Goal: Task Accomplishment & Management: Manage account settings

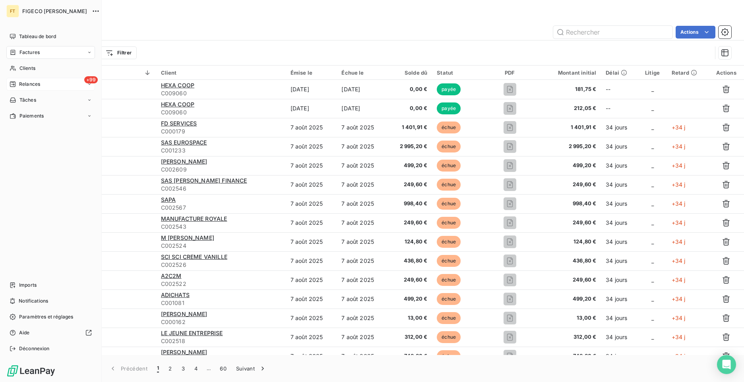
click at [16, 81] on div "Relances" at bounding box center [25, 84] width 31 height 7
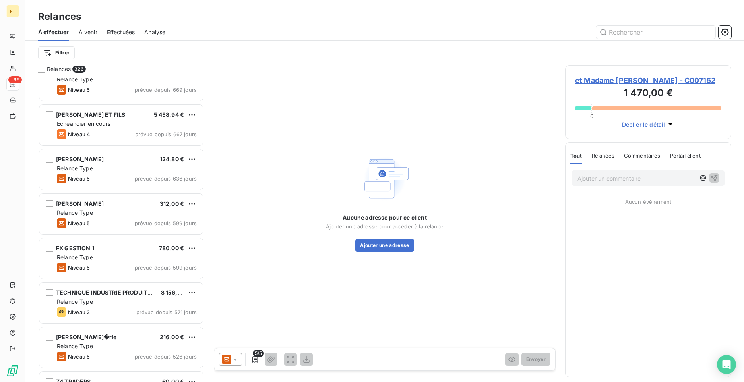
scroll to position [4233, 0]
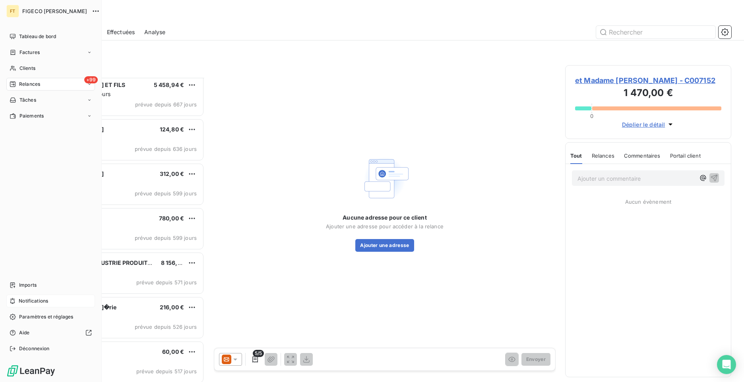
click at [28, 298] on span "Notifications" at bounding box center [33, 301] width 29 height 7
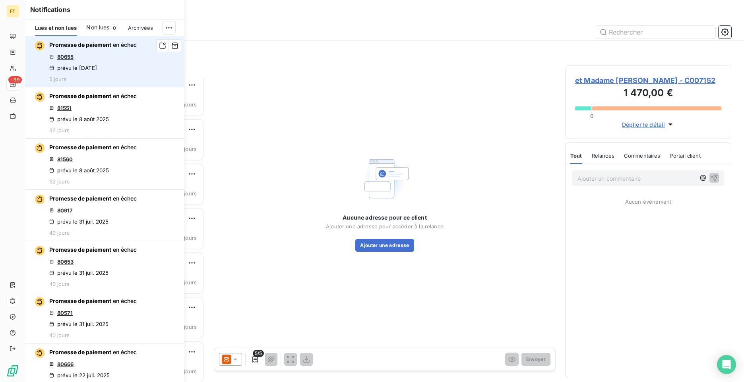
click at [66, 56] on link "80655" at bounding box center [65, 57] width 16 height 6
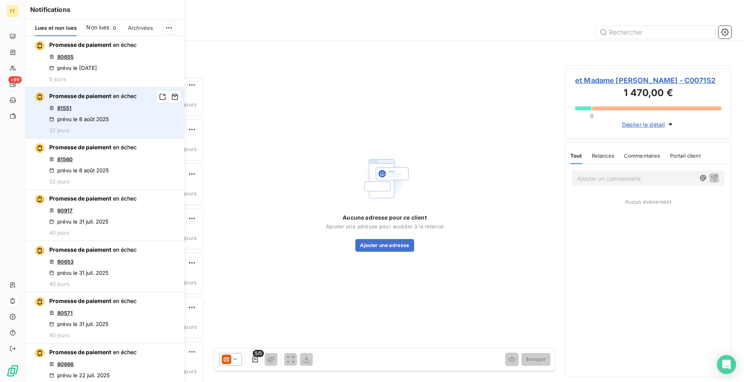
click at [65, 109] on link "81551" at bounding box center [64, 108] width 14 height 6
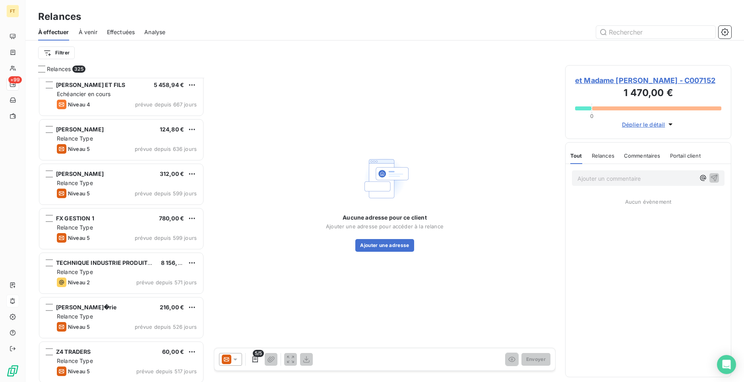
click at [254, 50] on div "Filtrer" at bounding box center [384, 52] width 693 height 15
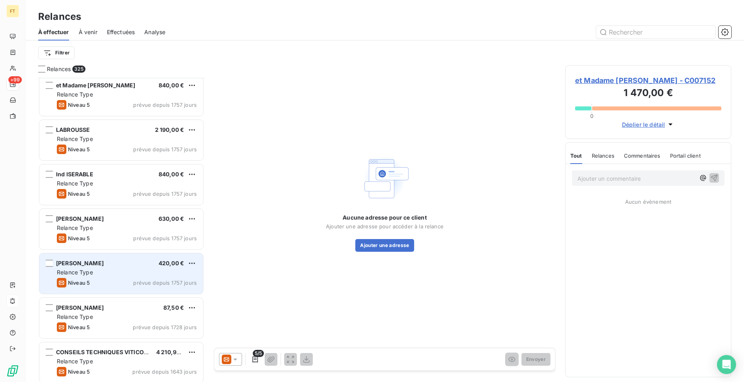
scroll to position [726, 0]
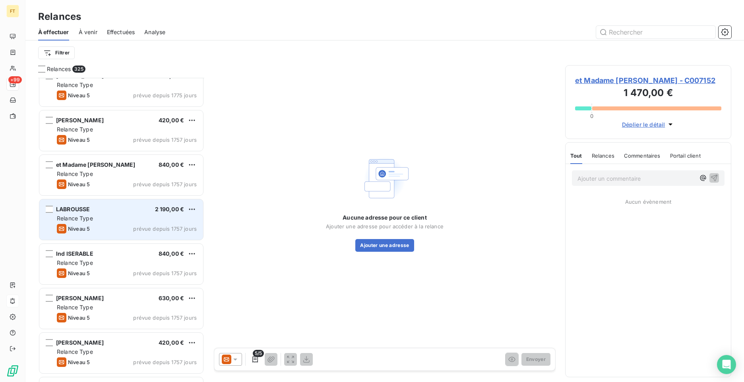
click at [124, 223] on div "LABROUSSE 2 190,00 € Relance Type Niveau 5 prévue depuis 1757 jours" at bounding box center [121, 219] width 164 height 41
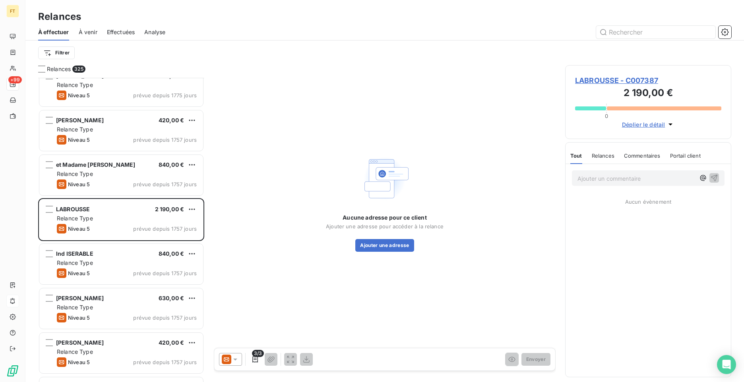
click at [231, 361] on icon at bounding box center [235, 360] width 8 height 8
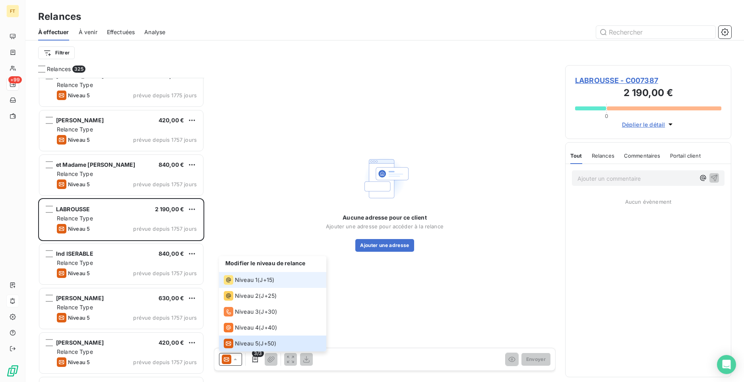
click at [244, 275] on div "Niveau 1" at bounding box center [241, 280] width 34 height 10
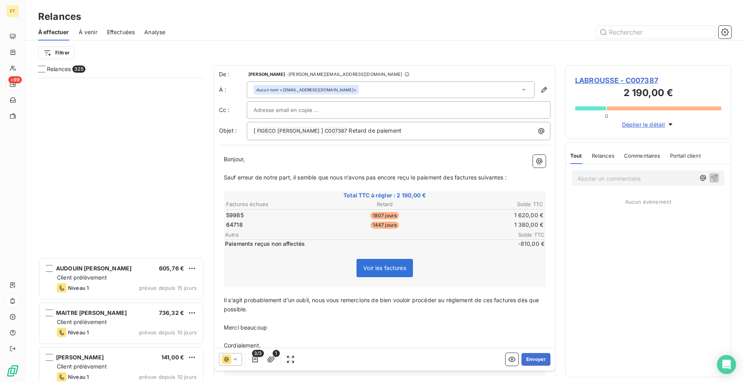
scroll to position [12121, 0]
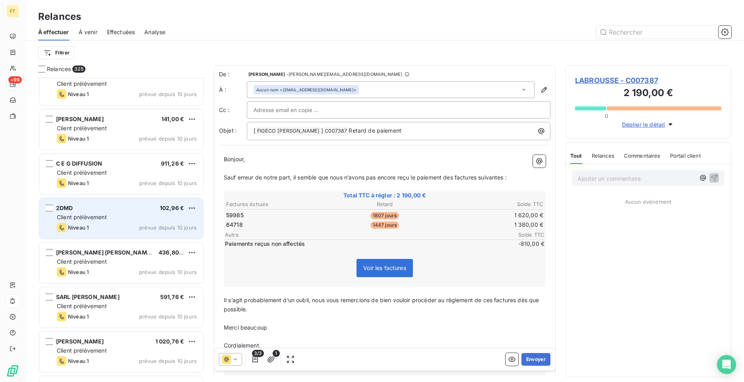
click at [107, 220] on span "Client prélèvement" at bounding box center [82, 217] width 50 height 7
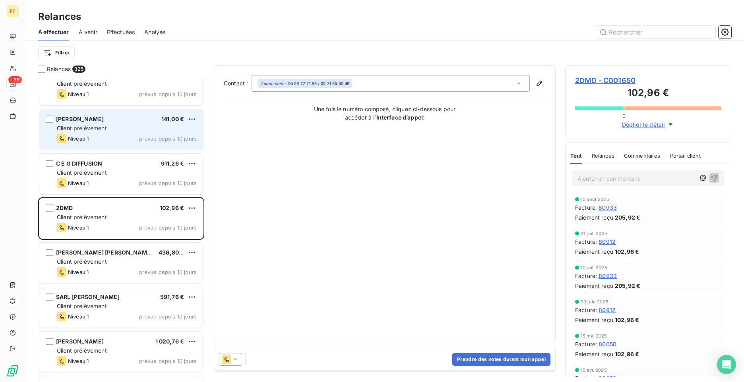
click at [66, 133] on div "TACHOIRES Adrien 141,00 € Client prélèvement Niveau 1 prévue depuis 10 jours" at bounding box center [121, 129] width 164 height 41
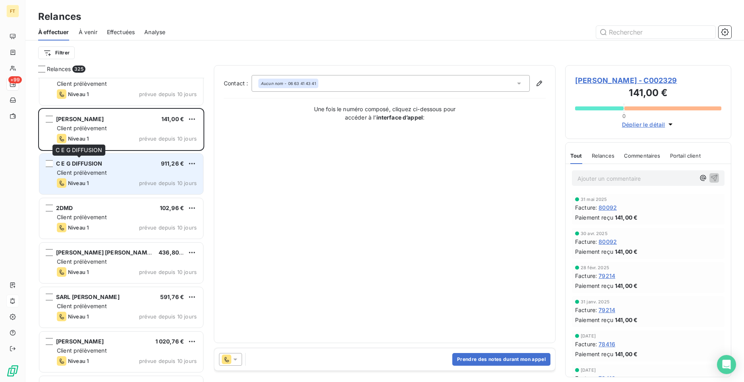
click at [89, 165] on span "C E G DIFFUSION" at bounding box center [79, 163] width 46 height 7
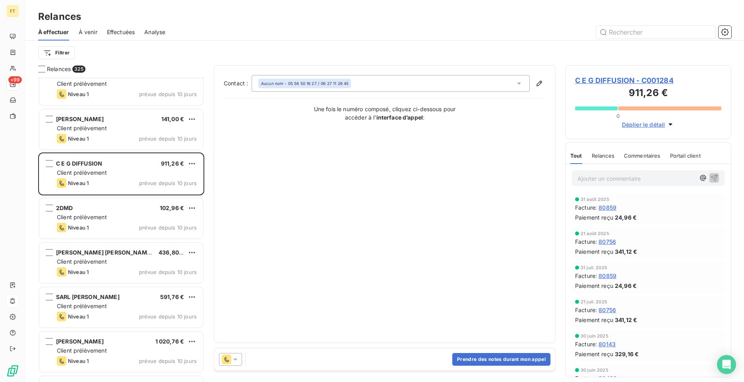
scroll to position [11992, 0]
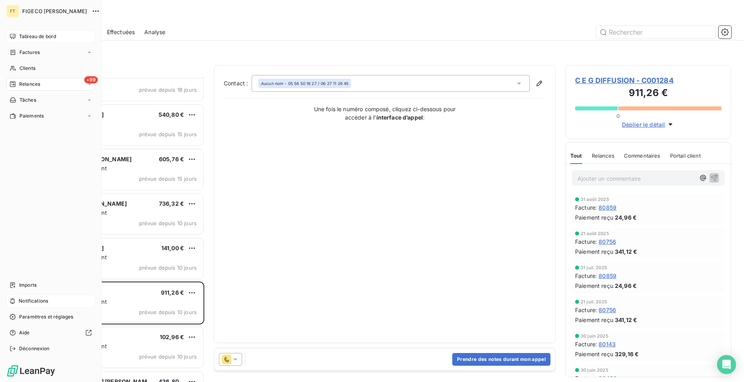
click at [10, 35] on icon at bounding box center [13, 36] width 6 height 5
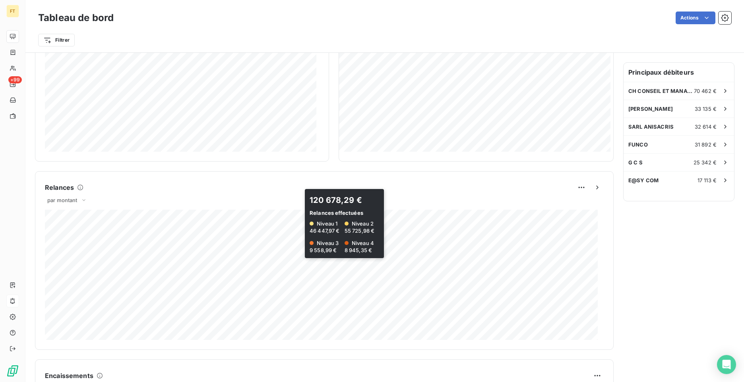
scroll to position [144, 0]
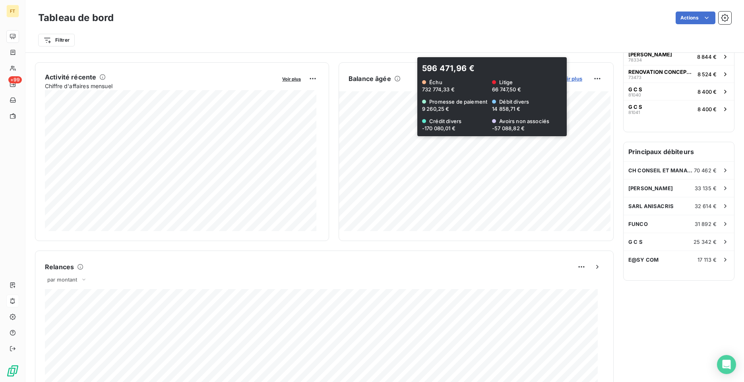
click at [569, 77] on span "Voir plus" at bounding box center [571, 79] width 22 height 6
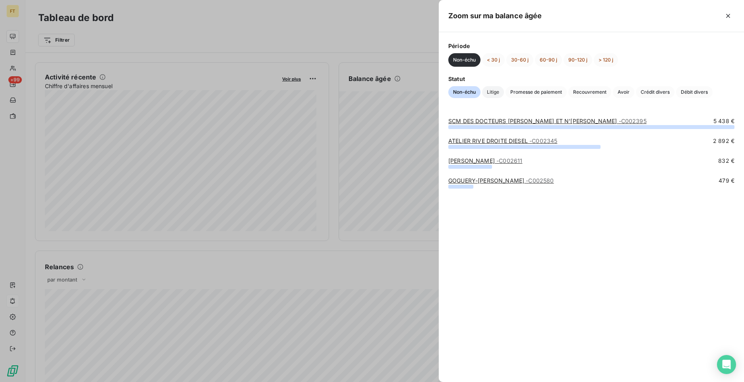
click at [491, 93] on span "Litige" at bounding box center [493, 92] width 22 height 12
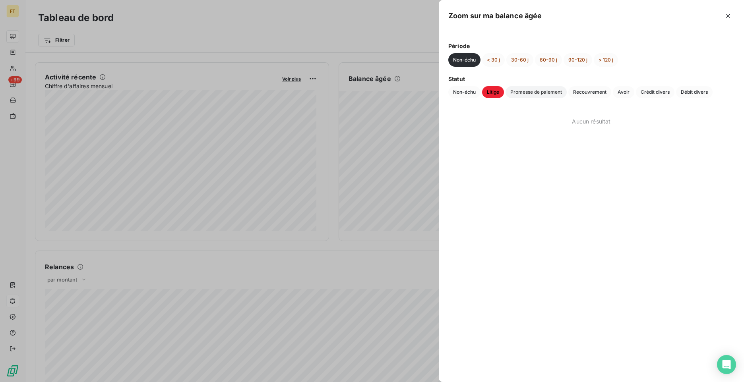
click at [531, 95] on span "Promesse de paiement" at bounding box center [536, 92] width 61 height 12
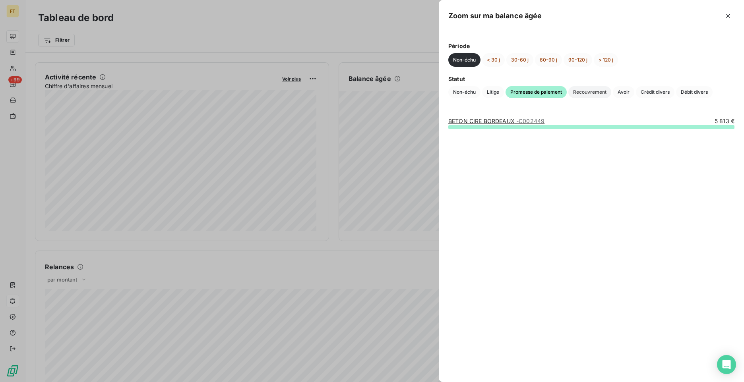
click at [585, 95] on span "Recouvrement" at bounding box center [589, 92] width 43 height 12
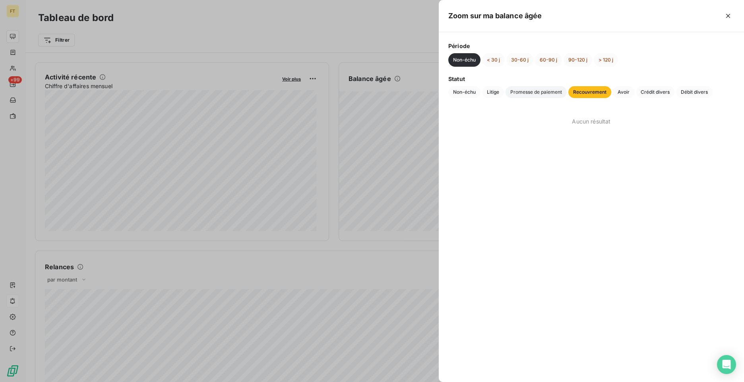
click at [549, 94] on span "Promesse de paiement" at bounding box center [536, 92] width 61 height 12
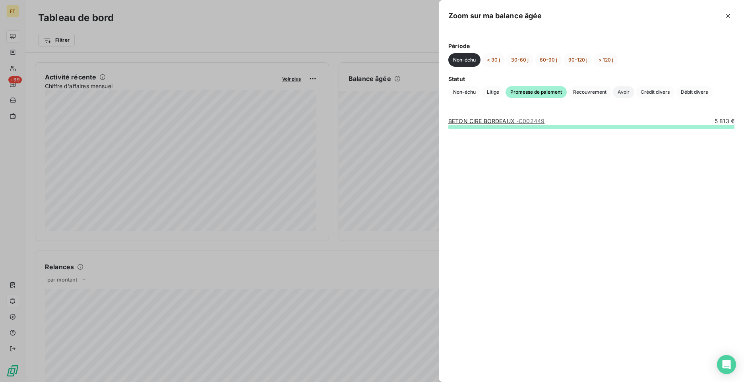
click at [630, 96] on span "Avoir" at bounding box center [623, 92] width 21 height 12
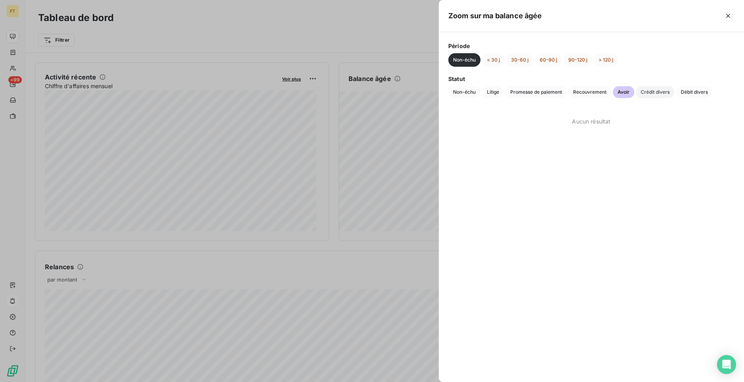
click at [659, 92] on span "Crédit divers" at bounding box center [655, 92] width 39 height 12
click at [690, 90] on span "Débit divers" at bounding box center [694, 92] width 37 height 12
click at [460, 91] on span "Non-échu" at bounding box center [464, 92] width 32 height 12
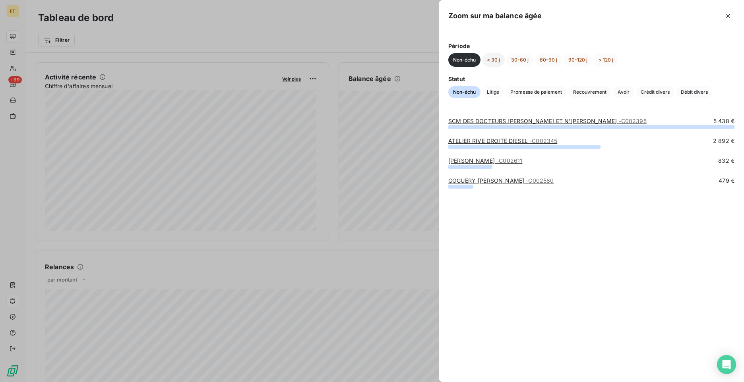
click at [496, 58] on button "< 30 j" at bounding box center [493, 60] width 23 height 14
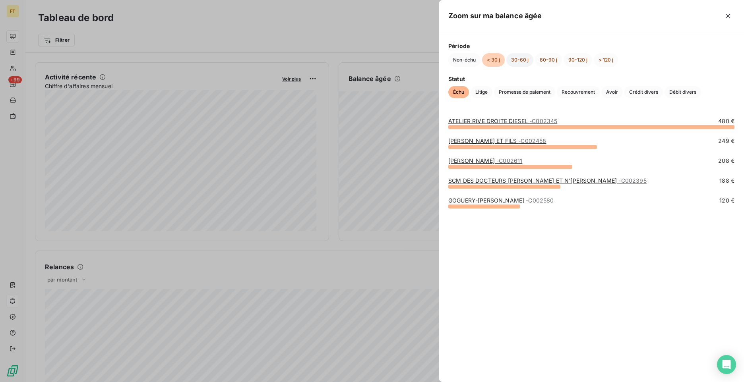
click at [515, 62] on button "30-60 j" at bounding box center [519, 60] width 27 height 14
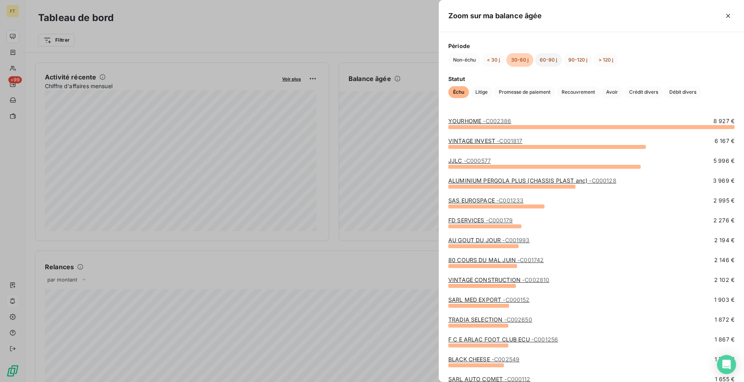
click at [550, 59] on button "60-90 j" at bounding box center [548, 60] width 27 height 14
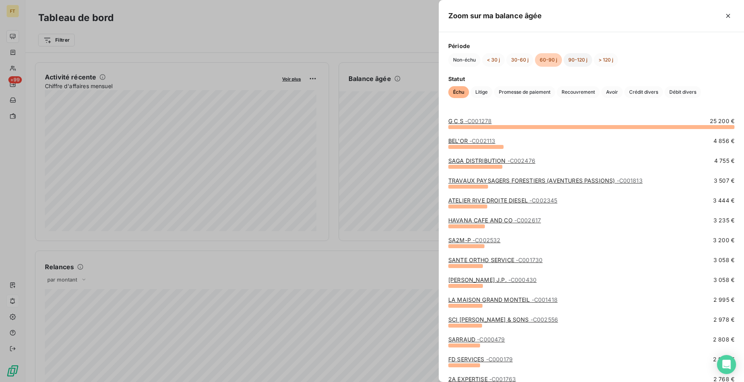
click at [579, 59] on button "90-120 j" at bounding box center [578, 60] width 29 height 14
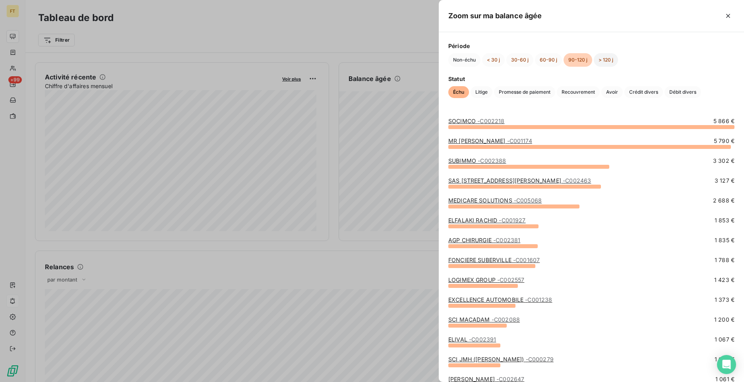
click at [608, 60] on button "> 120 j" at bounding box center [606, 60] width 24 height 14
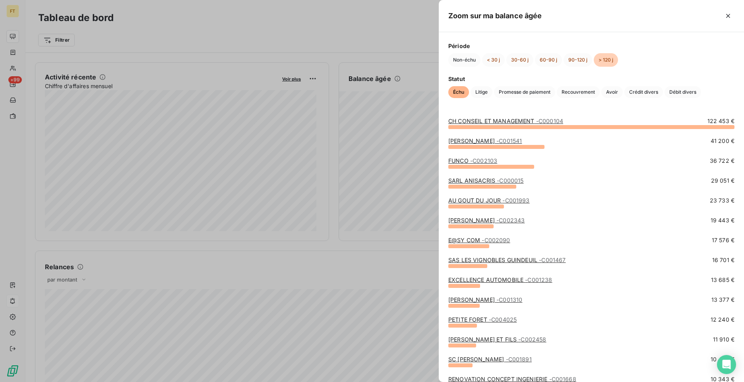
click at [504, 65] on div "Non-échu < 30 j 30-60 j 60-90 j 90-120 j > 120 j" at bounding box center [591, 60] width 286 height 14
click at [497, 61] on button "< 30 j" at bounding box center [493, 60] width 23 height 14
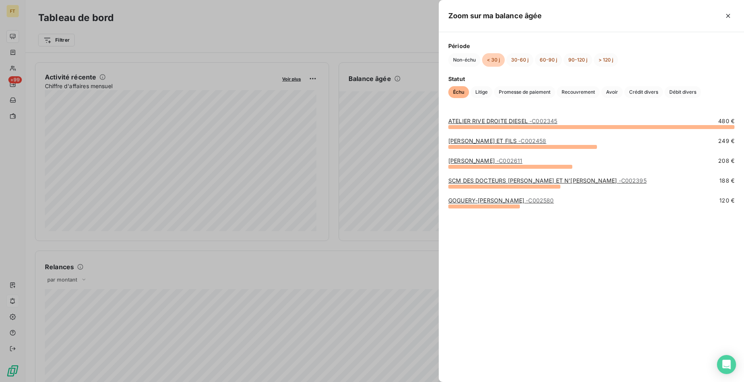
click at [473, 200] on link "GOGUERY-BALOUP Morgan - C002580" at bounding box center [501, 200] width 106 height 7
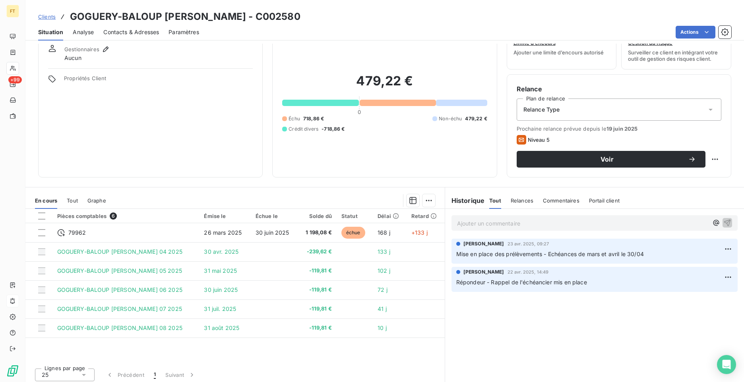
scroll to position [33, 0]
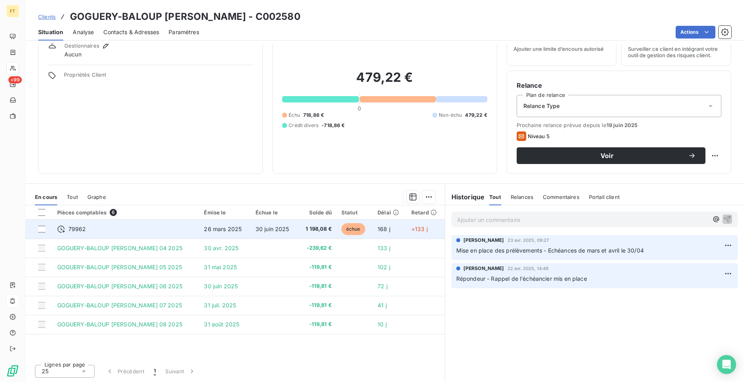
click at [227, 232] on td "26 mars 2025" at bounding box center [224, 229] width 51 height 19
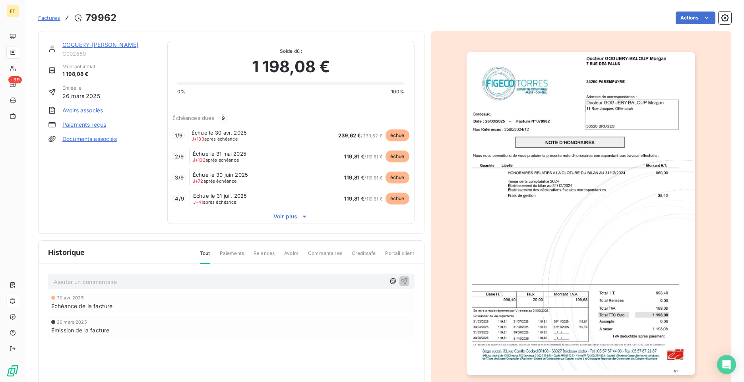
click at [93, 123] on link "Paiements reçus" at bounding box center [84, 125] width 44 height 8
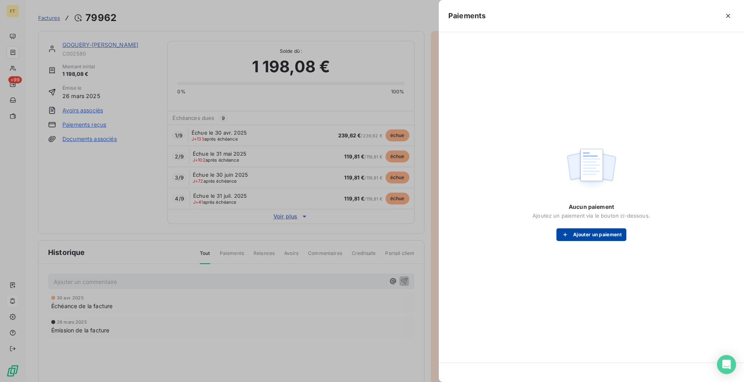
click at [582, 240] on button "Ajouter un paiement" at bounding box center [591, 235] width 70 height 13
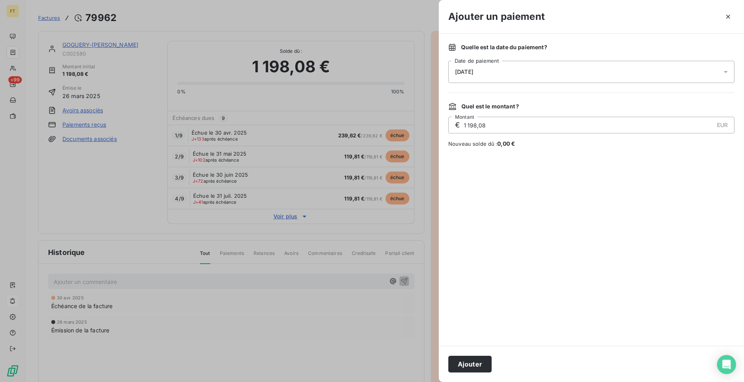
click at [473, 69] on span "10/09/2025" at bounding box center [464, 72] width 18 height 6
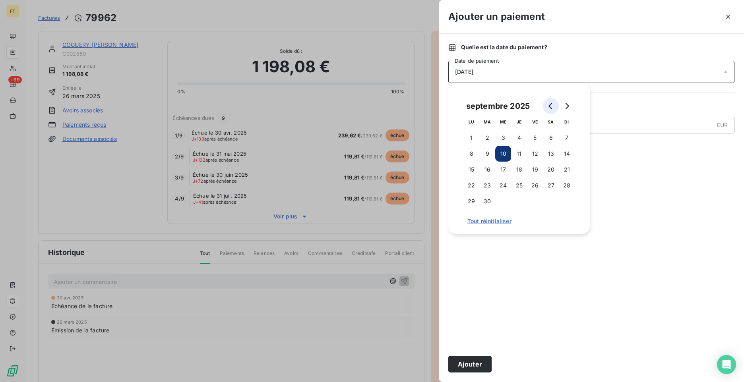
click at [548, 110] on button "Go to previous month" at bounding box center [551, 106] width 16 height 16
click at [549, 109] on icon "Go to previous month" at bounding box center [551, 106] width 6 height 6
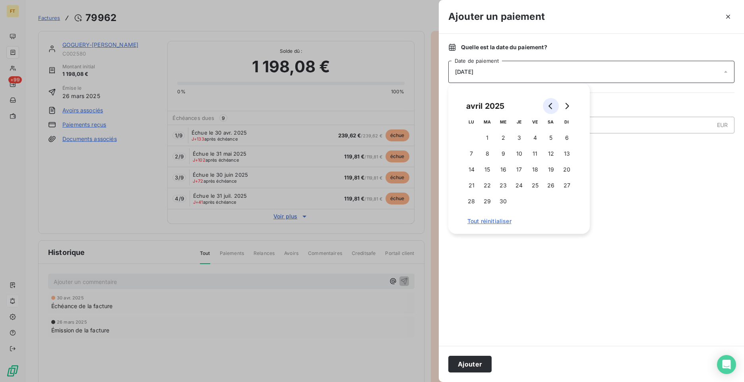
click at [549, 109] on icon "Go to previous month" at bounding box center [551, 106] width 6 height 6
click at [563, 108] on button "Go to next month" at bounding box center [567, 106] width 16 height 16
click at [506, 202] on button "30" at bounding box center [503, 202] width 16 height 16
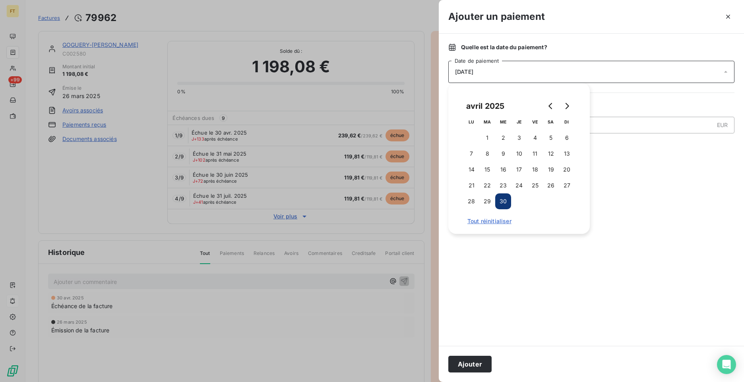
click at [600, 272] on div at bounding box center [591, 246] width 286 height 179
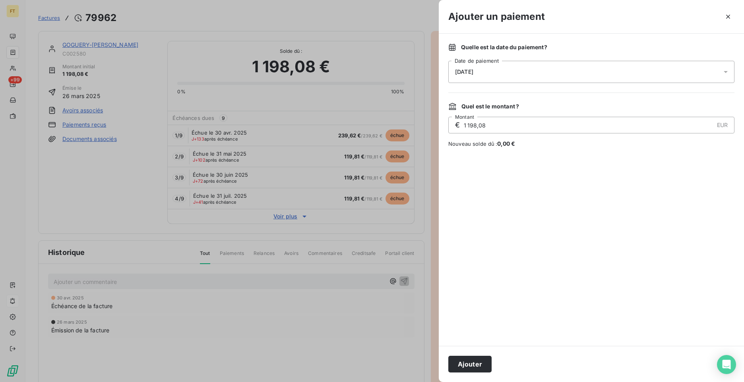
drag, startPoint x: 482, startPoint y: 123, endPoint x: 426, endPoint y: 118, distance: 57.0
click at [430, 382] on div "Ajouter un paiement Quelle est la date du paiement ? 30/04/2025 Date de paiemen…" at bounding box center [372, 382] width 744 height 0
drag, startPoint x: 492, startPoint y: 123, endPoint x: 403, endPoint y: 96, distance: 93.5
click at [413, 382] on div "Ajouter un paiement Quelle est la date du paiement ? 30/04/2025 Date de paiemen…" at bounding box center [372, 382] width 744 height 0
type input "239,62"
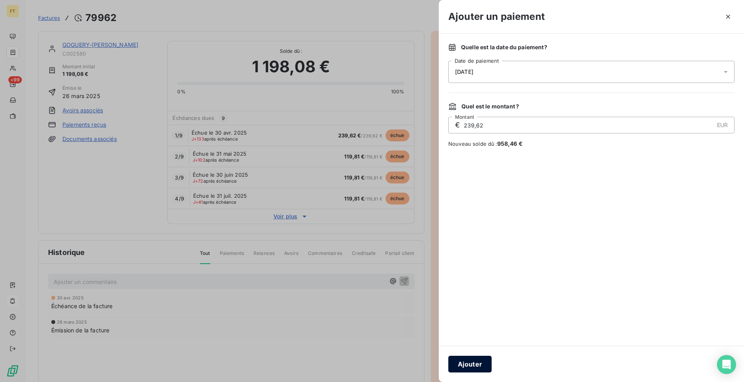
click at [482, 360] on button "Ajouter" at bounding box center [469, 364] width 43 height 17
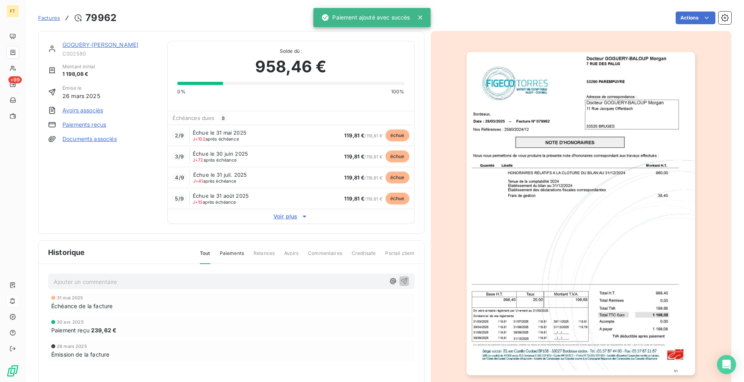
click at [101, 125] on link "Paiements reçus" at bounding box center [84, 125] width 44 height 8
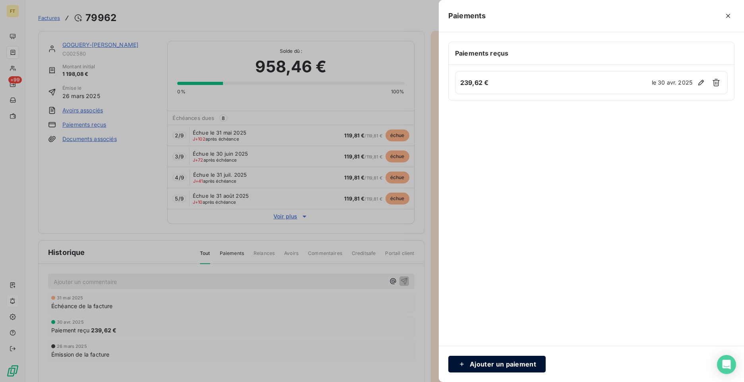
click at [476, 364] on button "Ajouter un paiement" at bounding box center [496, 364] width 97 height 17
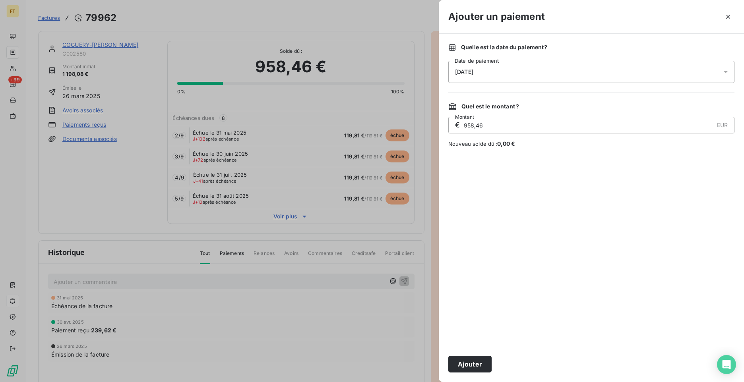
click at [473, 70] on span "10/09/2025" at bounding box center [464, 72] width 18 height 6
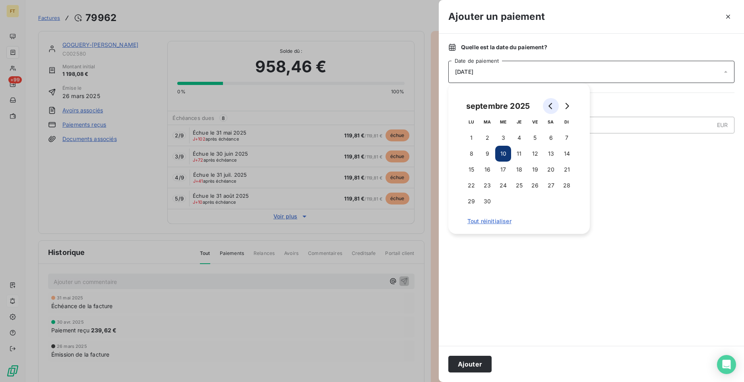
click at [549, 107] on icon "Go to previous month" at bounding box center [551, 106] width 6 height 6
click at [547, 199] on button "31" at bounding box center [551, 202] width 16 height 16
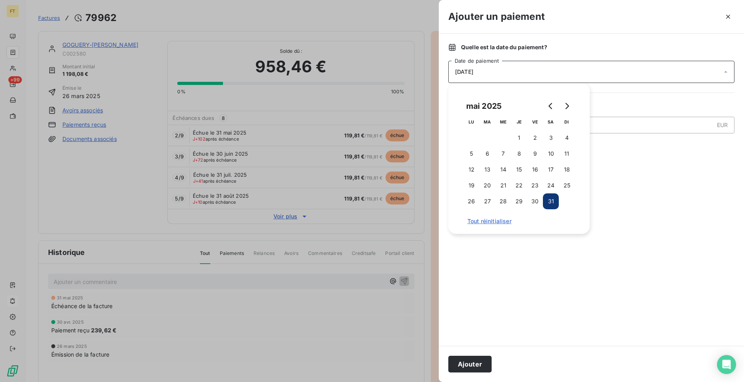
click at [680, 187] on div at bounding box center [591, 246] width 286 height 179
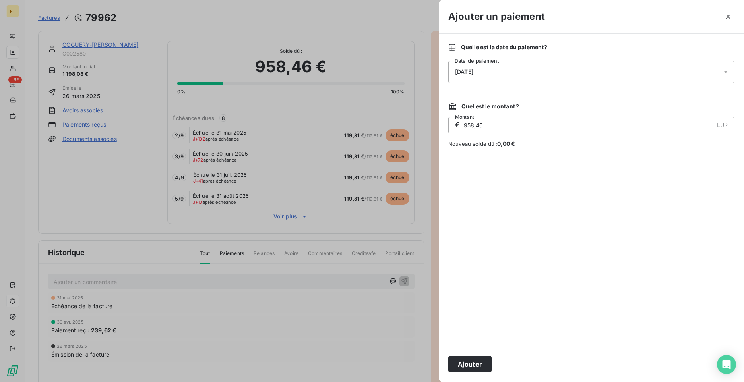
drag, startPoint x: 492, startPoint y: 131, endPoint x: 423, endPoint y: 120, distance: 69.3
click at [423, 382] on div "Ajouter un paiement Quelle est la date du paiement ? 31/05/2025 Date de paiemen…" at bounding box center [372, 382] width 744 height 0
type input "119,81"
click at [476, 372] on button "Ajouter" at bounding box center [469, 364] width 43 height 17
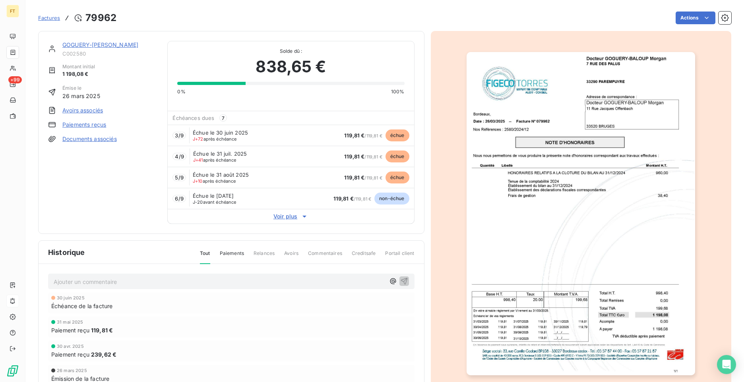
click at [95, 128] on link "Paiements reçus" at bounding box center [84, 125] width 44 height 8
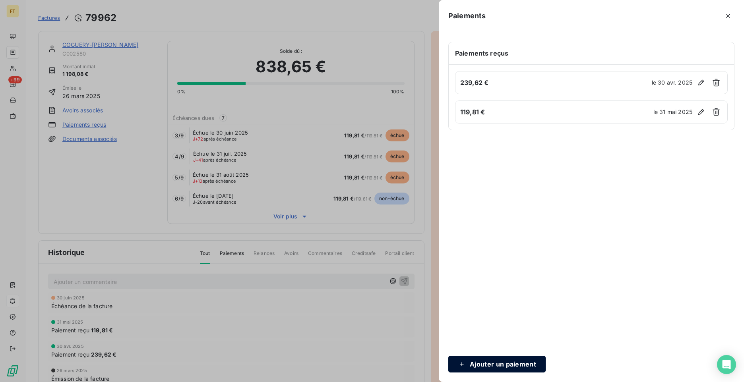
click at [479, 366] on button "Ajouter un paiement" at bounding box center [496, 364] width 97 height 17
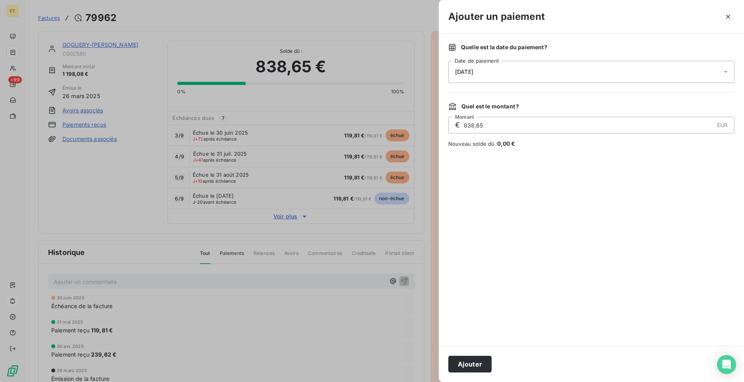
drag, startPoint x: 493, startPoint y: 72, endPoint x: 472, endPoint y: 73, distance: 21.1
click at [475, 73] on div "10/09/2025" at bounding box center [591, 72] width 286 height 22
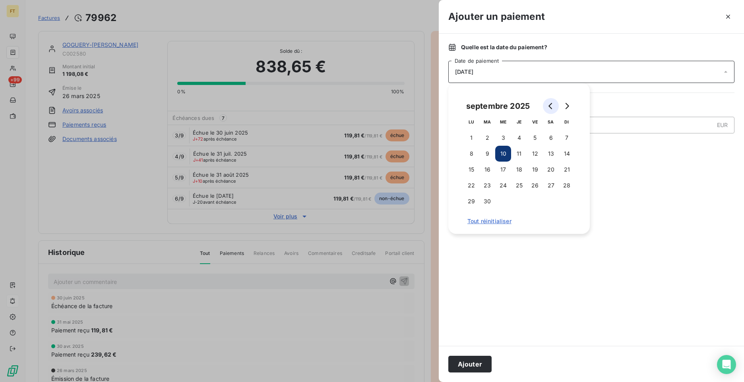
click at [550, 107] on icon "Go to previous month" at bounding box center [550, 106] width 4 height 6
click at [474, 217] on button "30" at bounding box center [471, 217] width 16 height 16
click at [667, 225] on div at bounding box center [591, 246] width 286 height 179
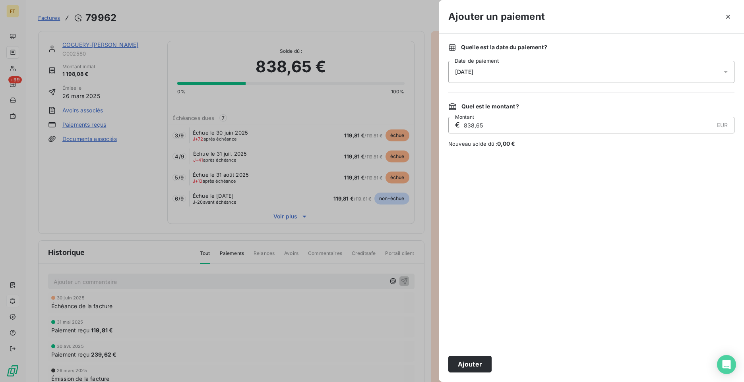
drag, startPoint x: 505, startPoint y: 127, endPoint x: 424, endPoint y: 118, distance: 80.8
click at [432, 382] on div "Ajouter un paiement Quelle est la date du paiement ? 30/06/2025 Date de paiemen…" at bounding box center [372, 382] width 744 height 0
type input "119,81"
click at [467, 361] on button "Ajouter" at bounding box center [469, 364] width 43 height 17
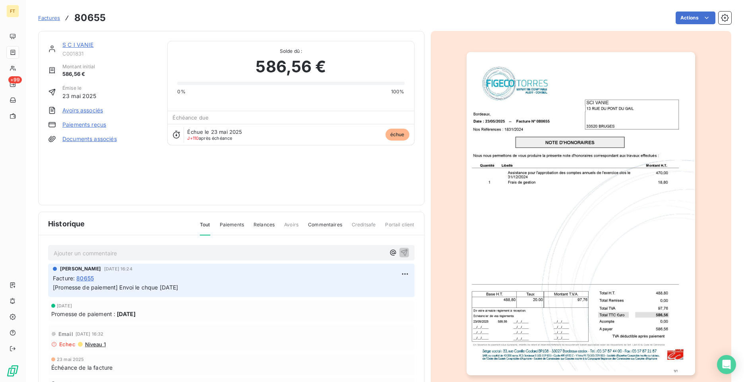
click at [100, 122] on link "Paiements reçus" at bounding box center [84, 125] width 44 height 8
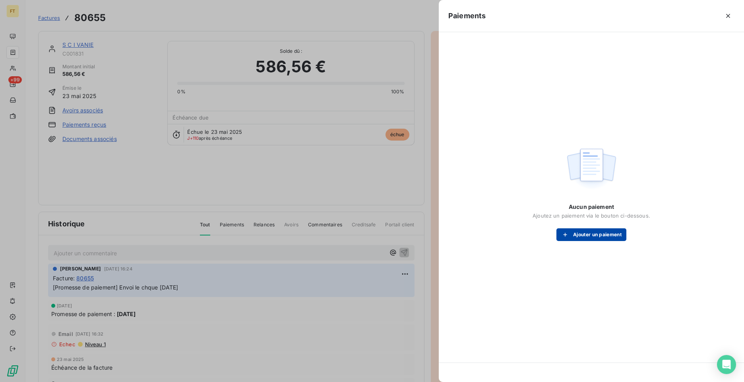
click at [605, 237] on button "Ajouter un paiement" at bounding box center [591, 235] width 70 height 13
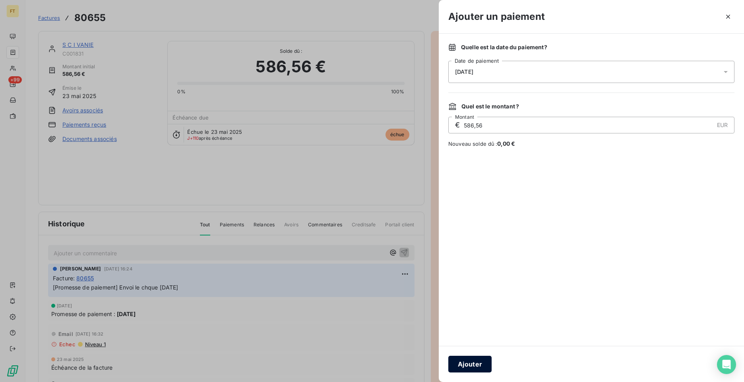
click at [473, 358] on button "Ajouter" at bounding box center [469, 364] width 43 height 17
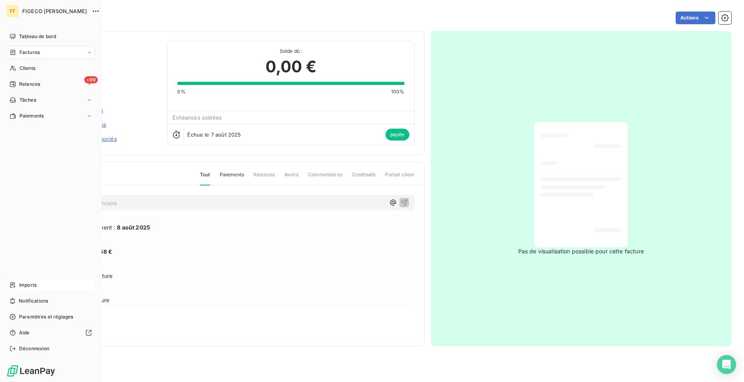
click at [21, 283] on span "Imports" at bounding box center [27, 285] width 17 height 7
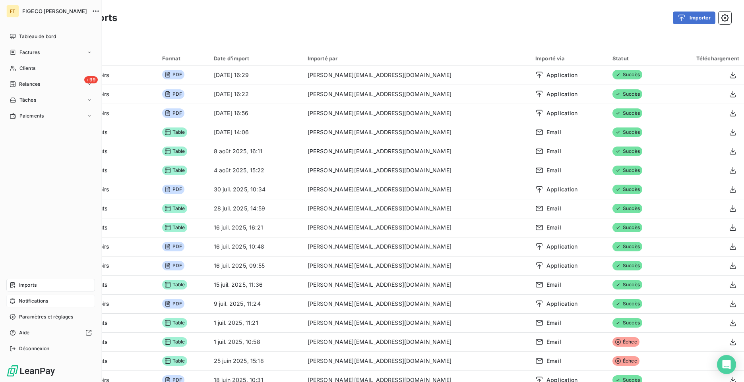
click at [27, 297] on div "Notifications" at bounding box center [50, 301] width 89 height 13
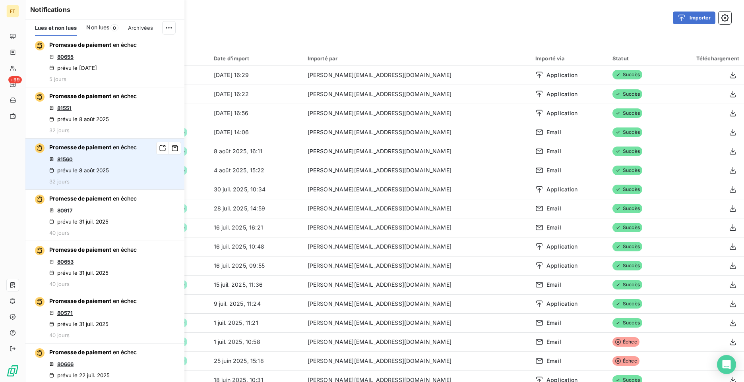
click at [61, 160] on link "81560" at bounding box center [64, 159] width 15 height 6
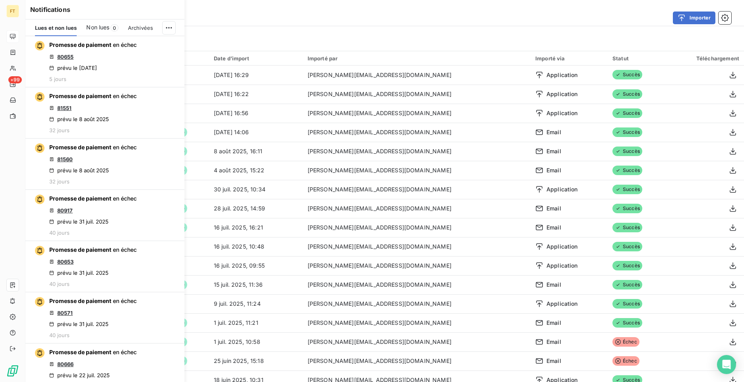
click at [17, 35] on div at bounding box center [12, 36] width 13 height 13
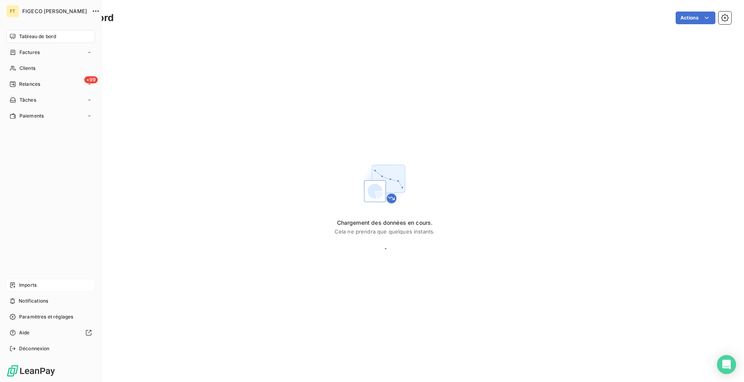
click at [41, 43] on div "Tableau de bord" at bounding box center [50, 36] width 89 height 13
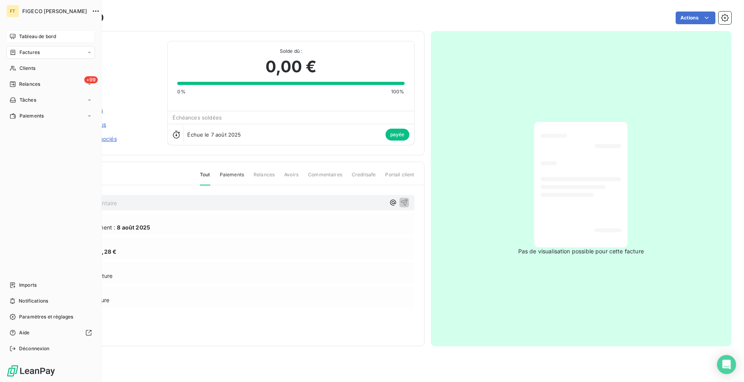
click at [19, 37] on span "Tableau de bord" at bounding box center [37, 36] width 37 height 7
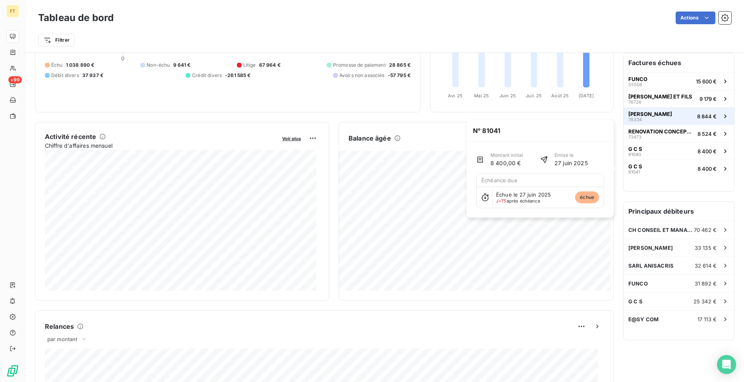
scroll to position [25, 0]
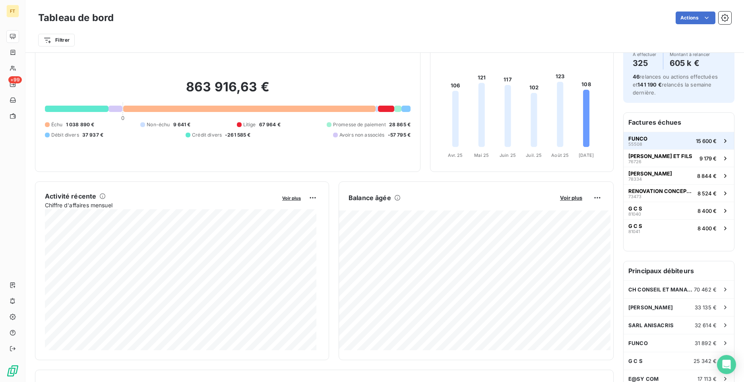
click at [655, 137] on button "FUNCO 55508 15 600 €" at bounding box center [679, 140] width 110 height 17
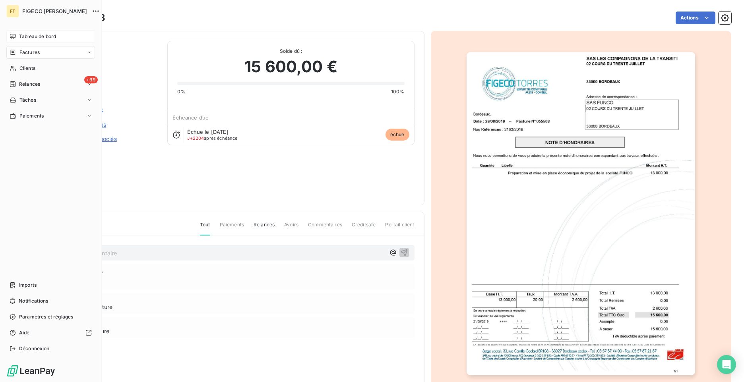
click at [17, 40] on div "Tableau de bord" at bounding box center [50, 36] width 89 height 13
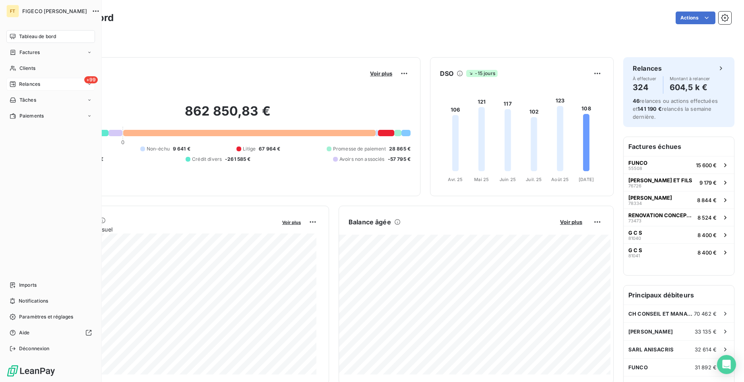
click at [26, 83] on span "Relances" at bounding box center [29, 84] width 21 height 7
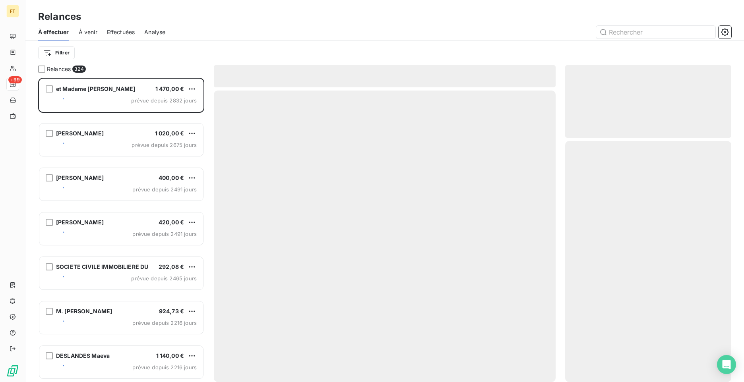
scroll to position [298, 160]
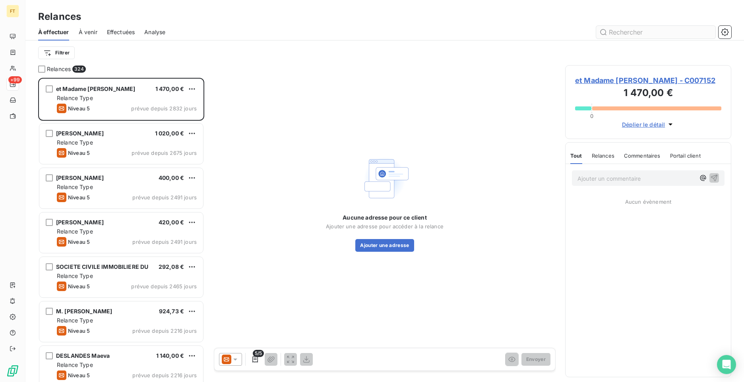
click at [619, 37] on input "text" at bounding box center [655, 32] width 119 height 13
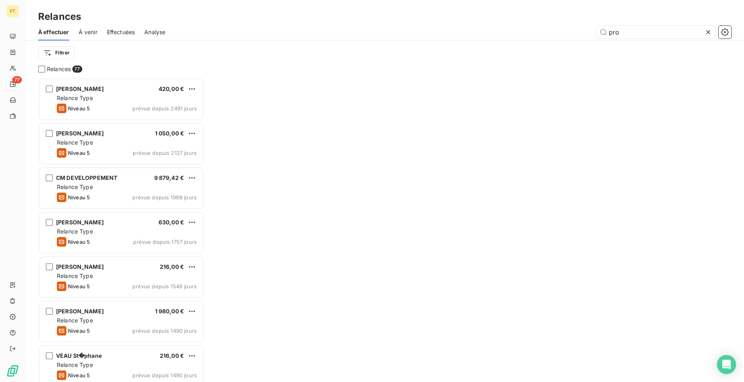
scroll to position [298, 160]
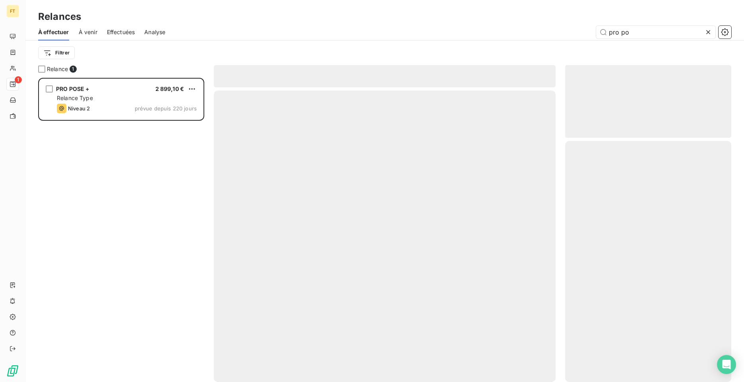
scroll to position [298, 160]
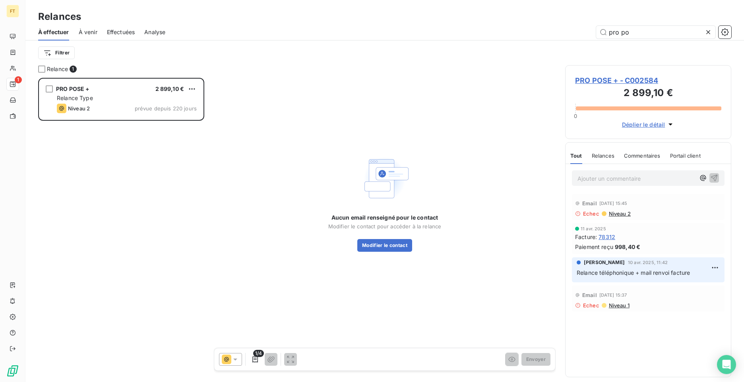
type input "pro po"
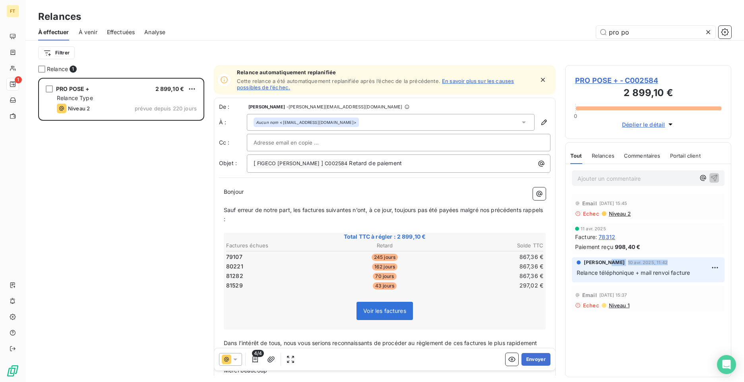
drag, startPoint x: 607, startPoint y: 265, endPoint x: 668, endPoint y: 263, distance: 60.8
click at [668, 263] on div "[PERSON_NAME] [DATE] 11:42" at bounding box center [648, 262] width 143 height 7
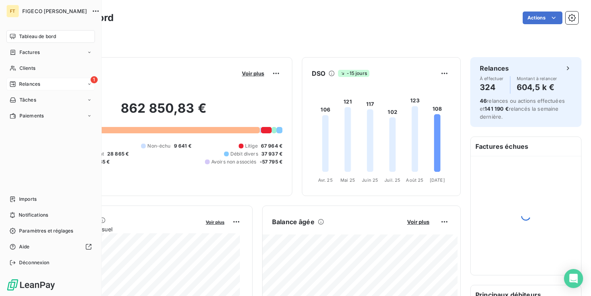
click at [29, 85] on span "Relances" at bounding box center [29, 84] width 21 height 7
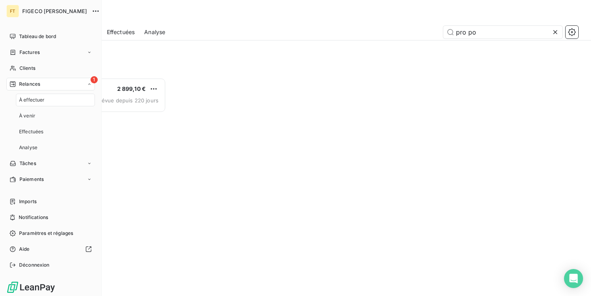
scroll to position [213, 122]
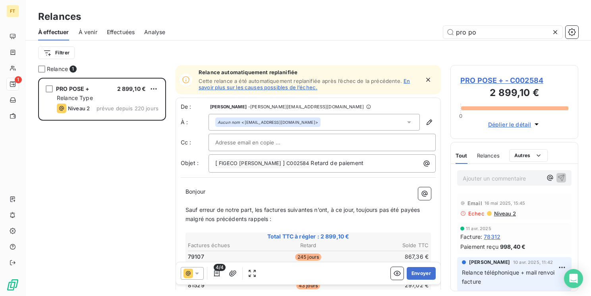
click at [123, 36] on div "Effectuées" at bounding box center [121, 32] width 28 height 17
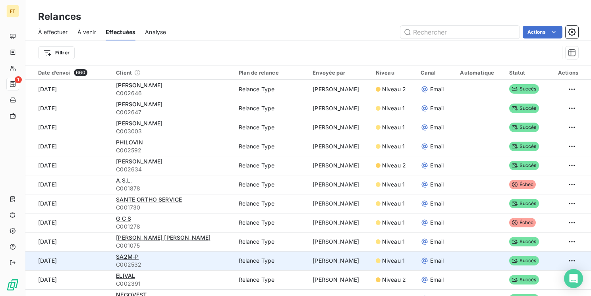
click at [54, 263] on td "5 sept. 2025" at bounding box center [68, 261] width 86 height 19
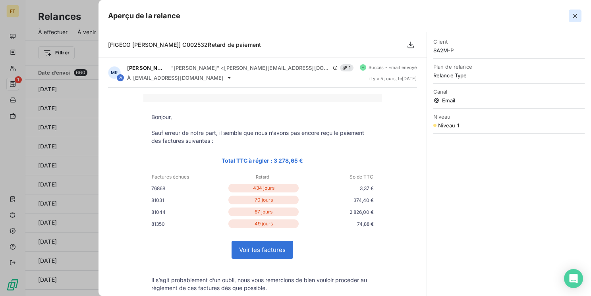
click at [576, 14] on icon "button" at bounding box center [575, 16] width 8 height 8
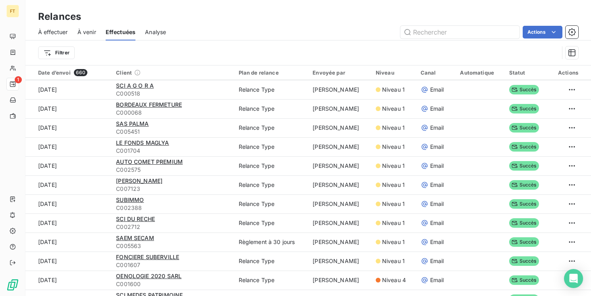
scroll to position [268, 0]
